Goal: Task Accomplishment & Management: Use online tool/utility

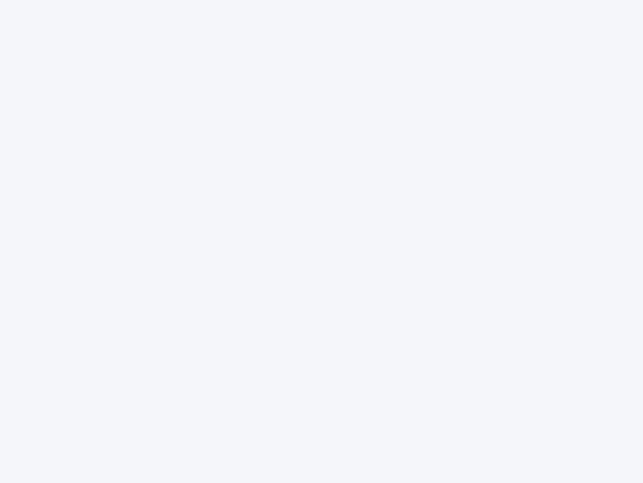
click at [322, 241] on div at bounding box center [321, 241] width 643 height 483
